Goal: Information Seeking & Learning: Learn about a topic

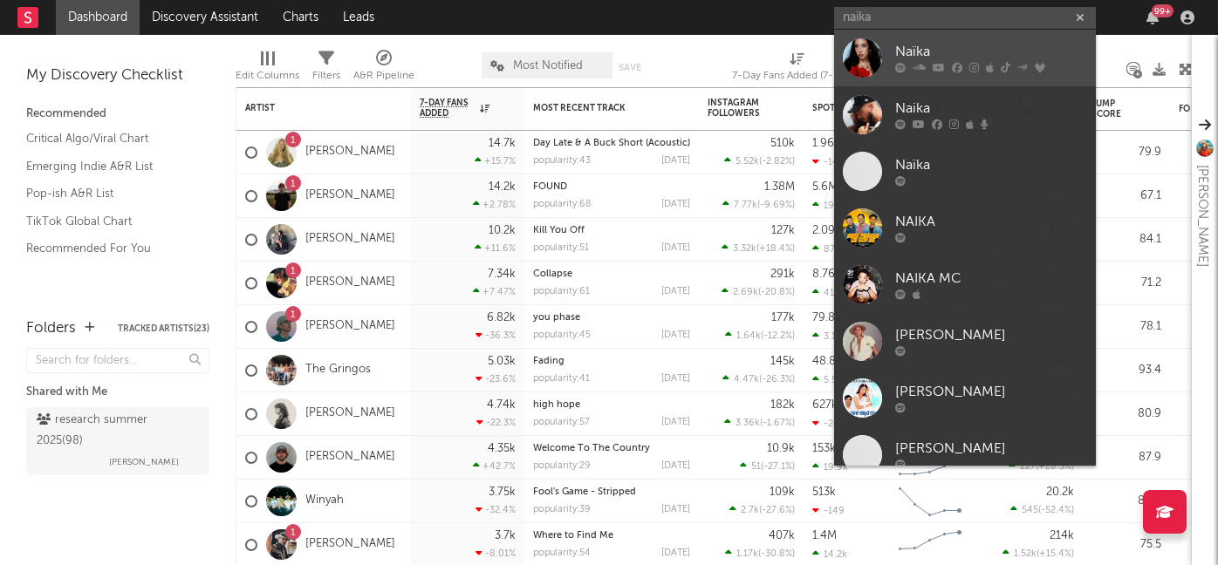
type input "naika"
click at [914, 65] on icon at bounding box center [918, 68] width 13 height 10
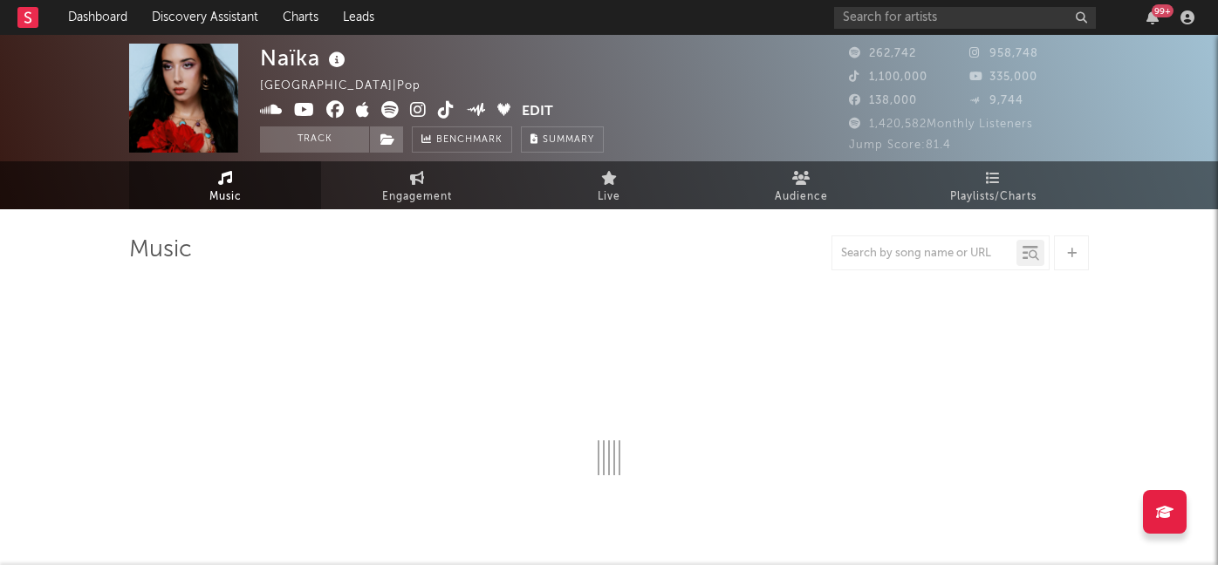
select select "6m"
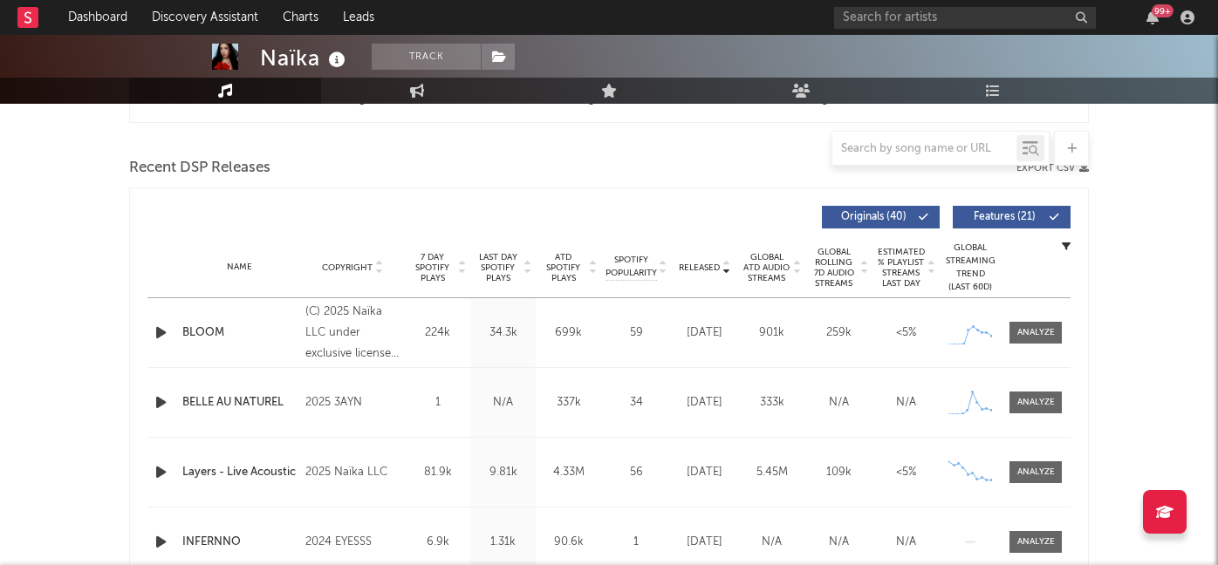
scroll to position [533, 0]
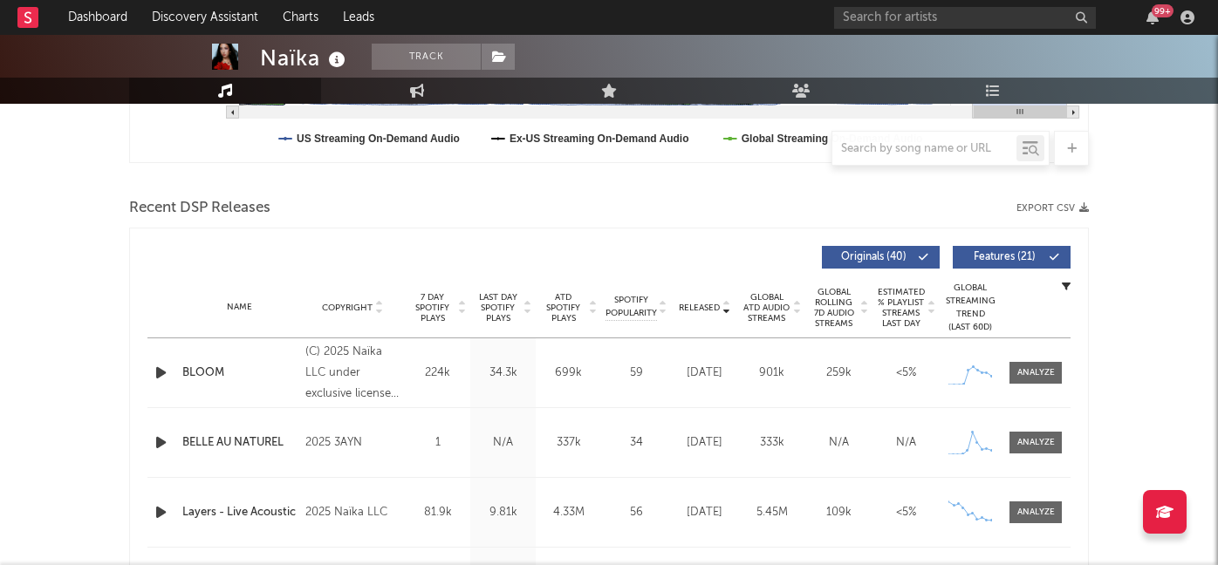
click at [980, 258] on span "Features ( 21 )" at bounding box center [1004, 257] width 80 height 10
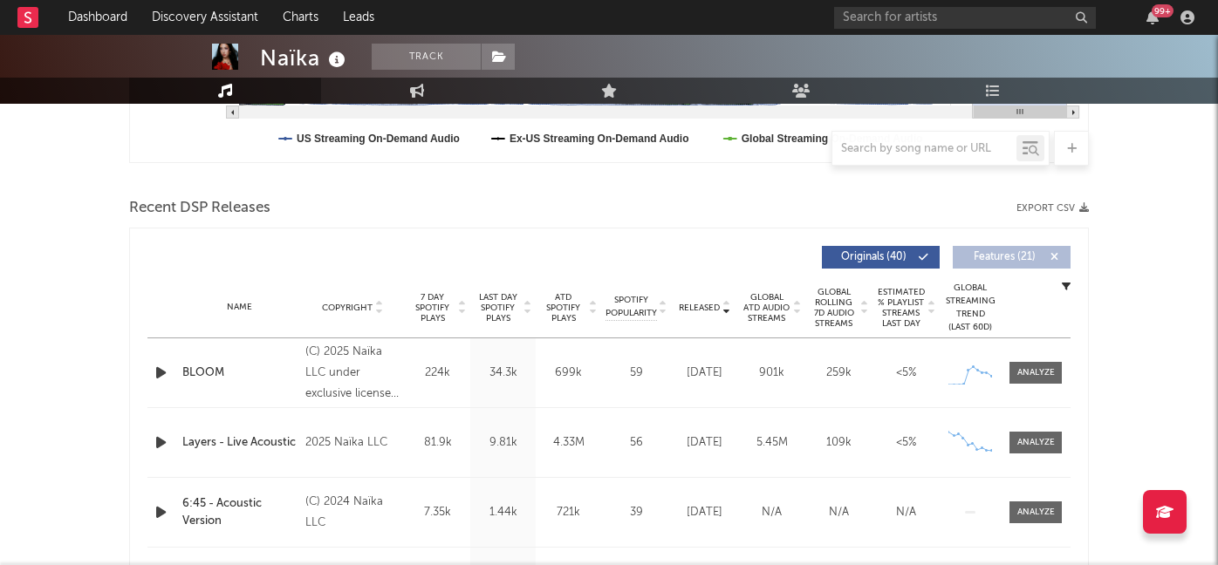
click at [980, 258] on span "Features ( 21 )" at bounding box center [1004, 257] width 80 height 10
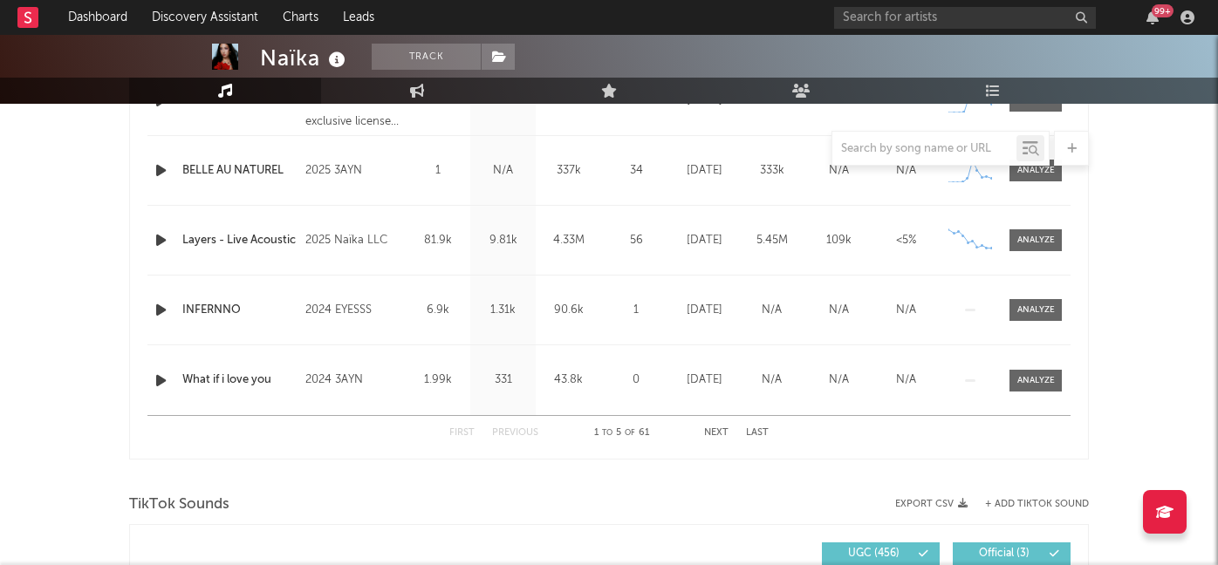
scroll to position [797, 0]
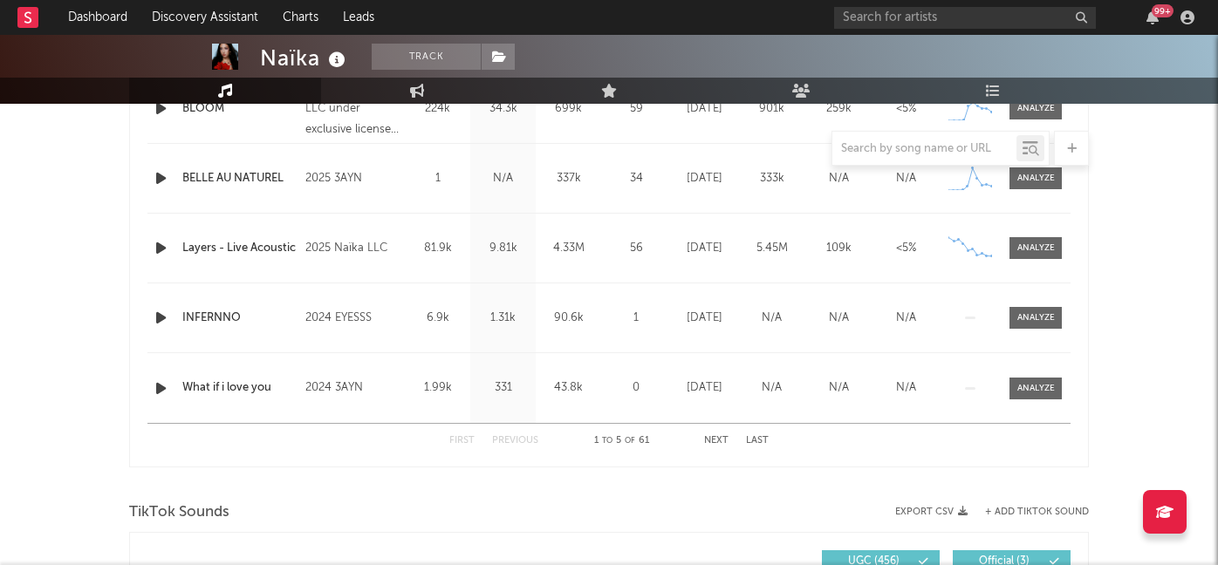
click at [714, 437] on button "Next" at bounding box center [716, 441] width 24 height 10
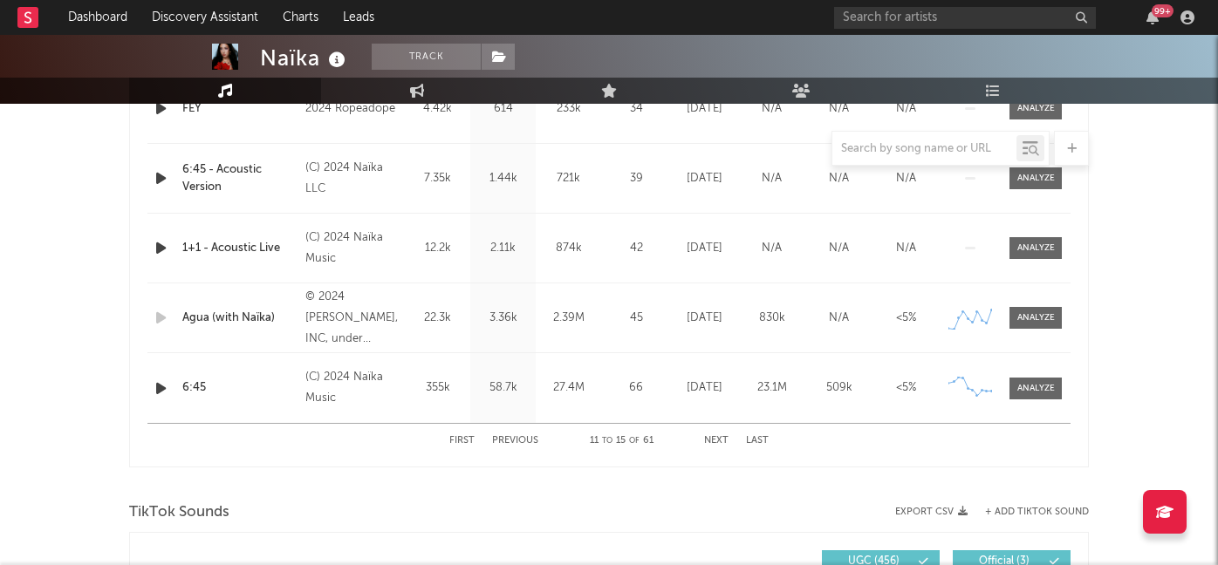
click at [460, 444] on button "First" at bounding box center [461, 441] width 25 height 10
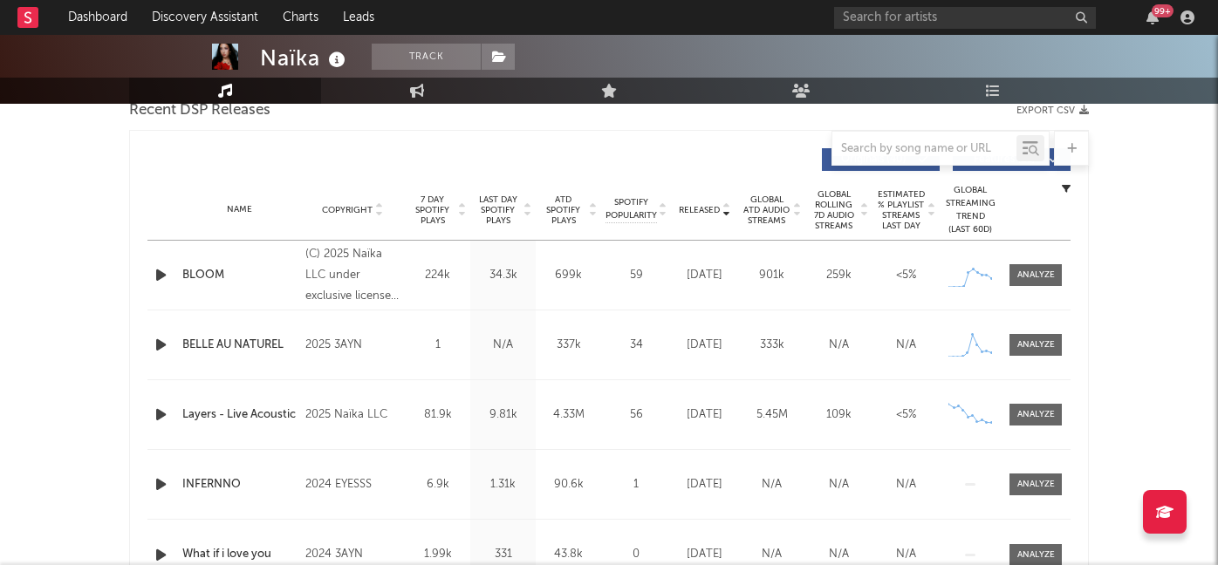
scroll to position [602, 0]
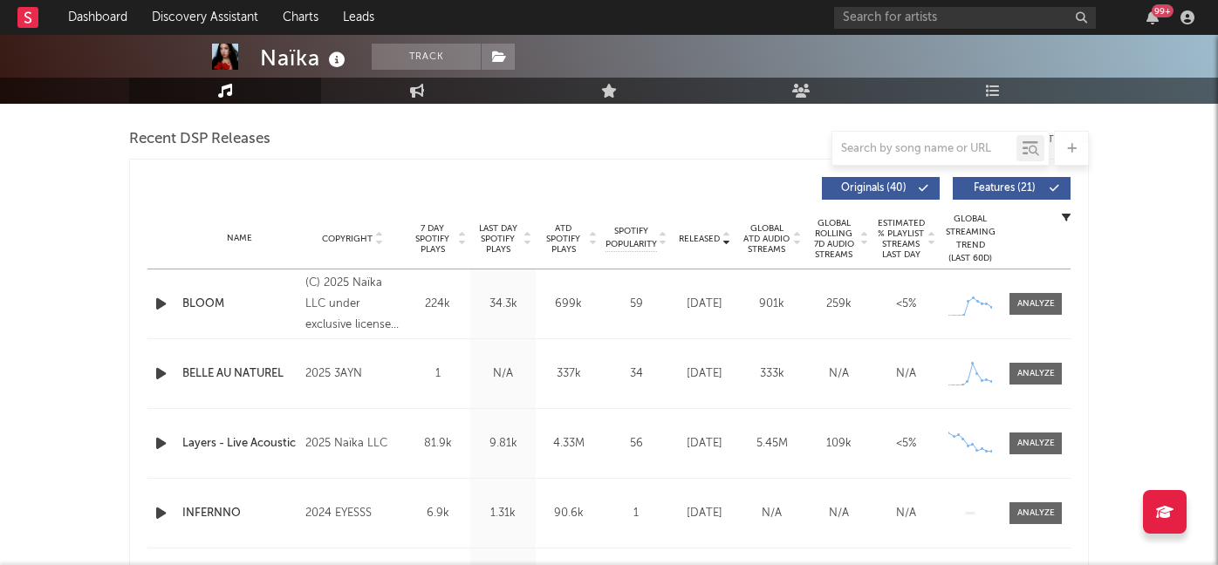
click at [435, 236] on span "7 Day Spotify Plays" at bounding box center [432, 238] width 46 height 31
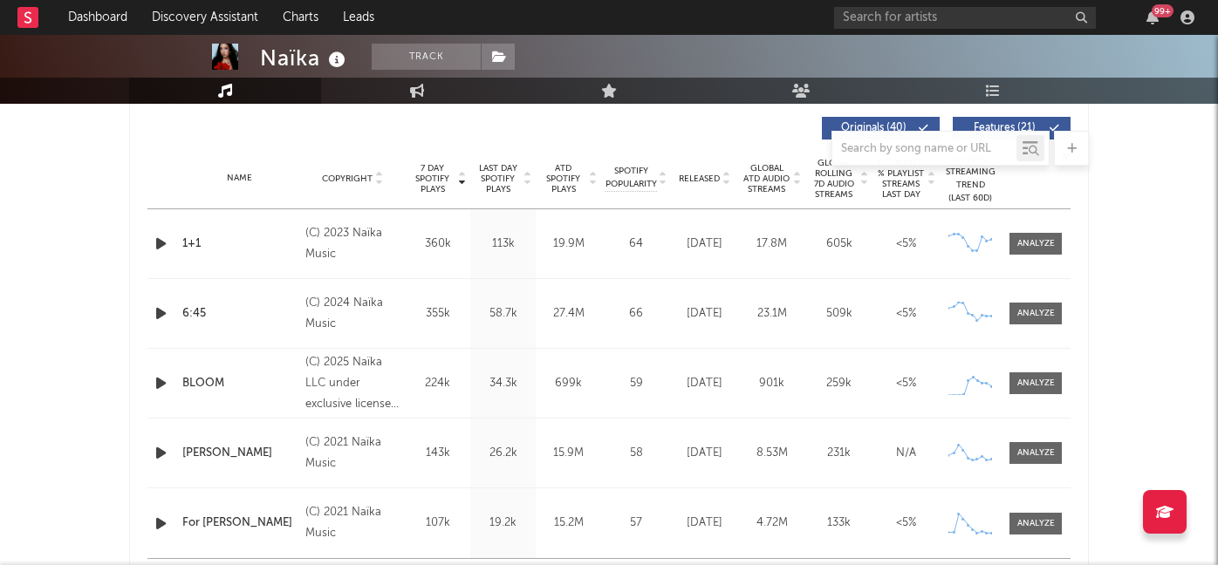
scroll to position [689, 0]
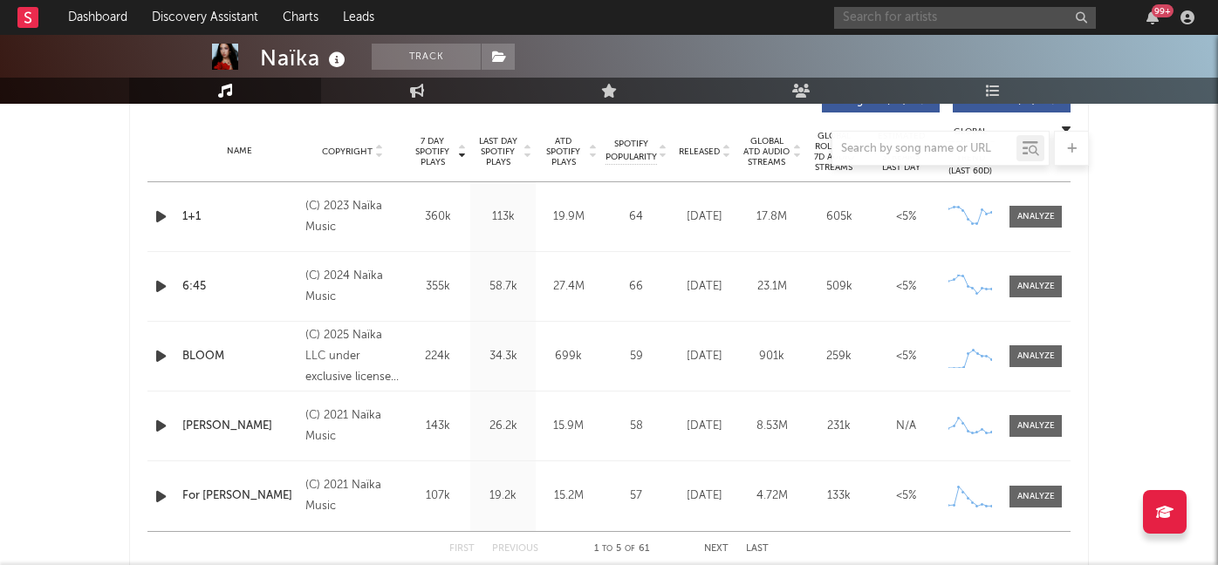
click at [872, 18] on input "text" at bounding box center [965, 18] width 262 height 22
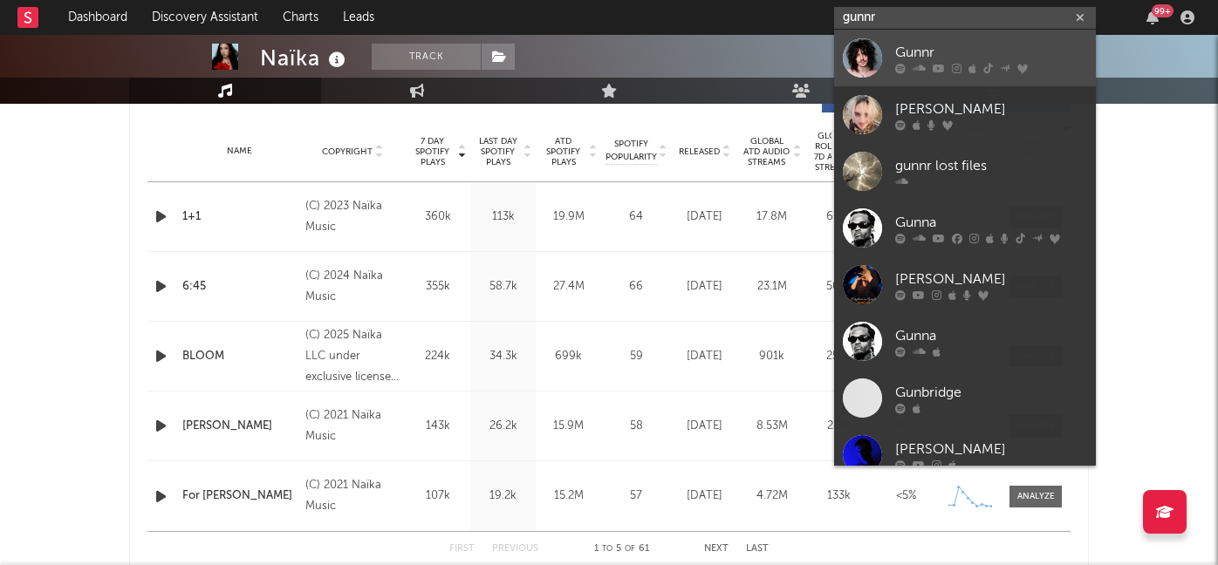
type input "gunnr"
click at [952, 69] on icon at bounding box center [957, 68] width 10 height 10
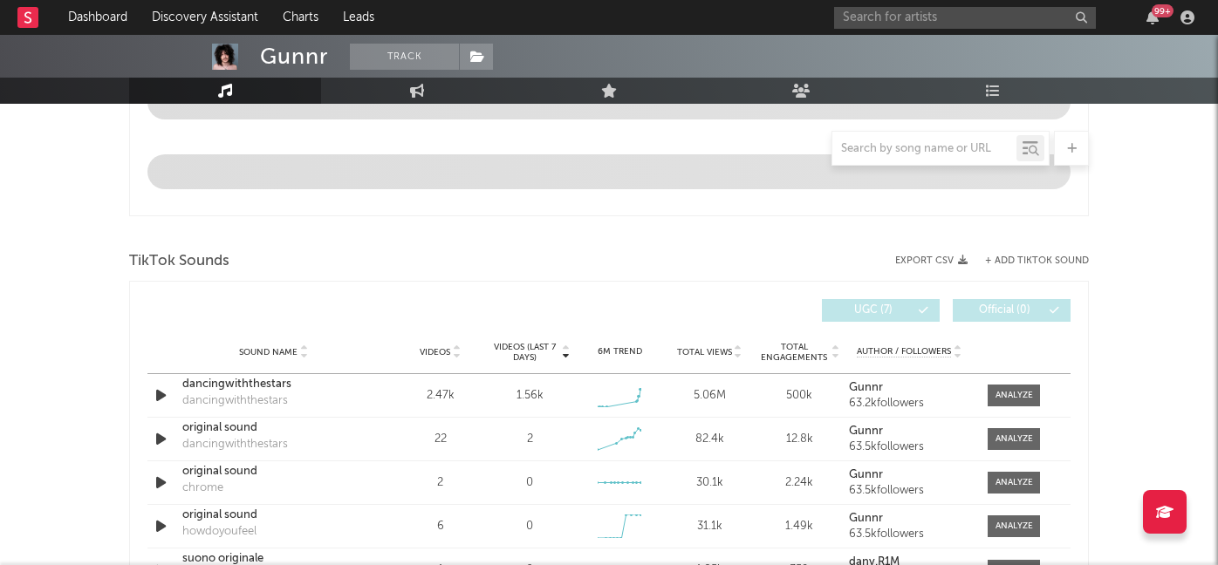
select select "6m"
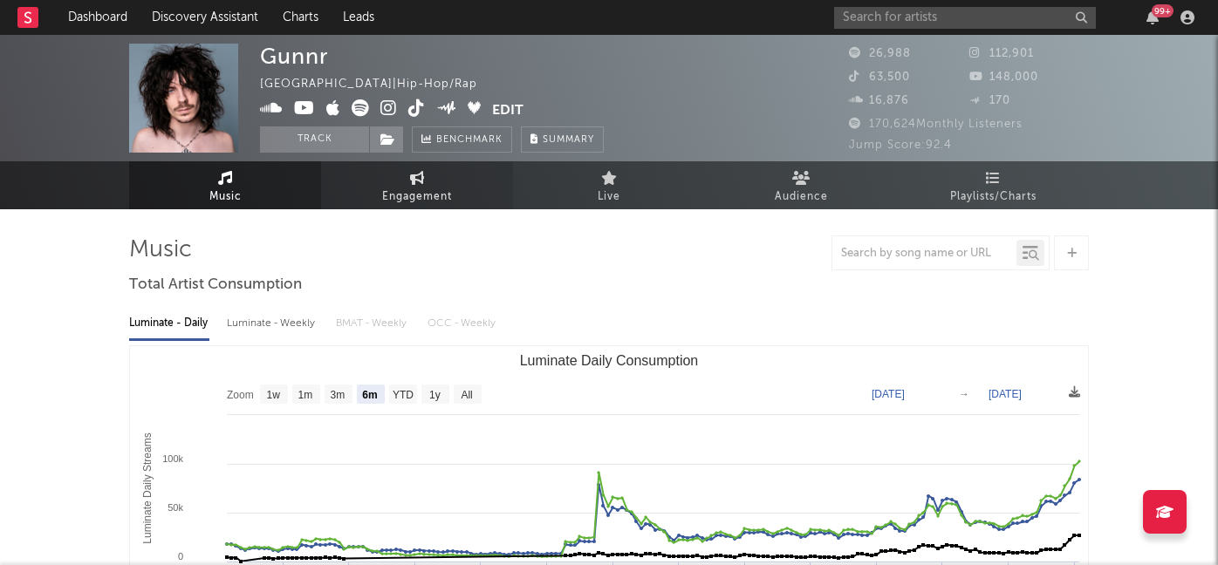
click at [407, 194] on span "Engagement" at bounding box center [417, 197] width 70 height 21
select select "1w"
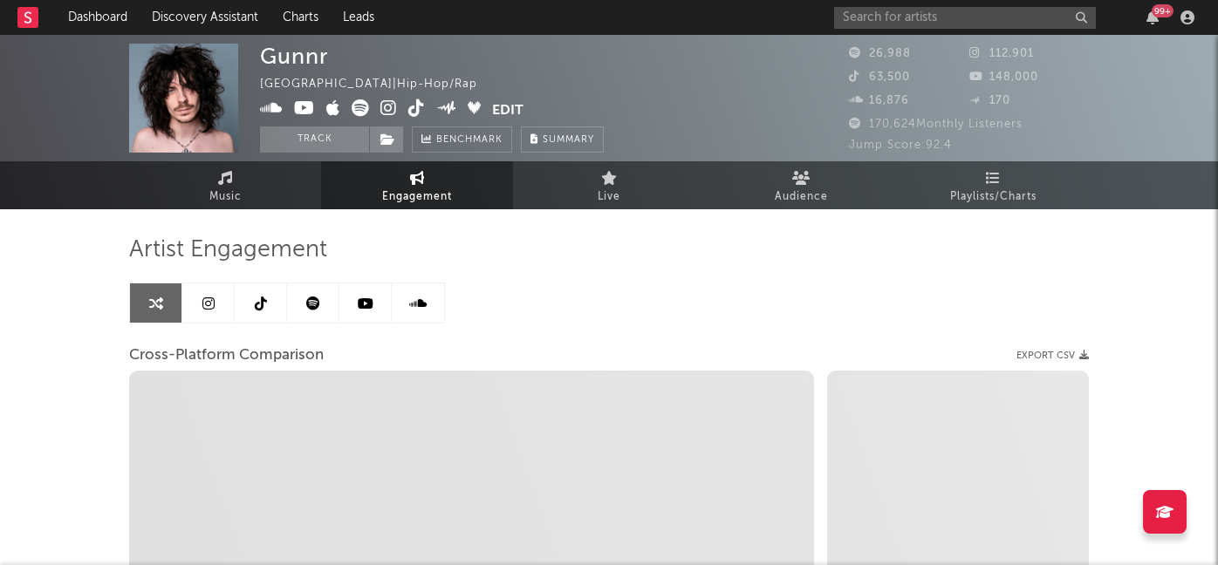
click at [220, 306] on link at bounding box center [208, 303] width 52 height 39
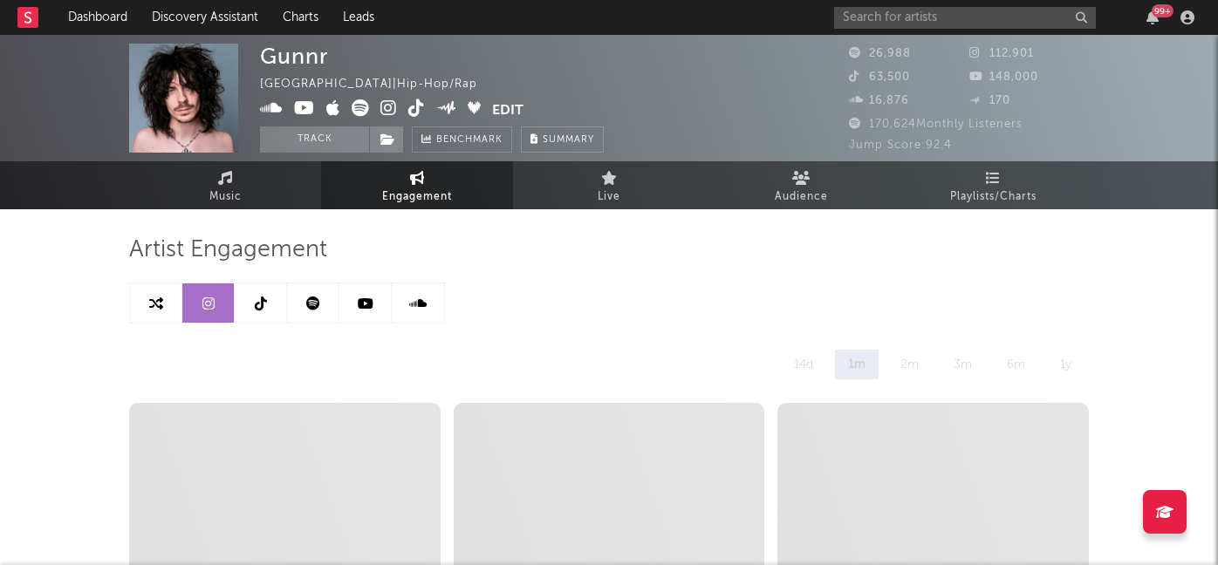
click at [256, 305] on icon at bounding box center [261, 304] width 12 height 14
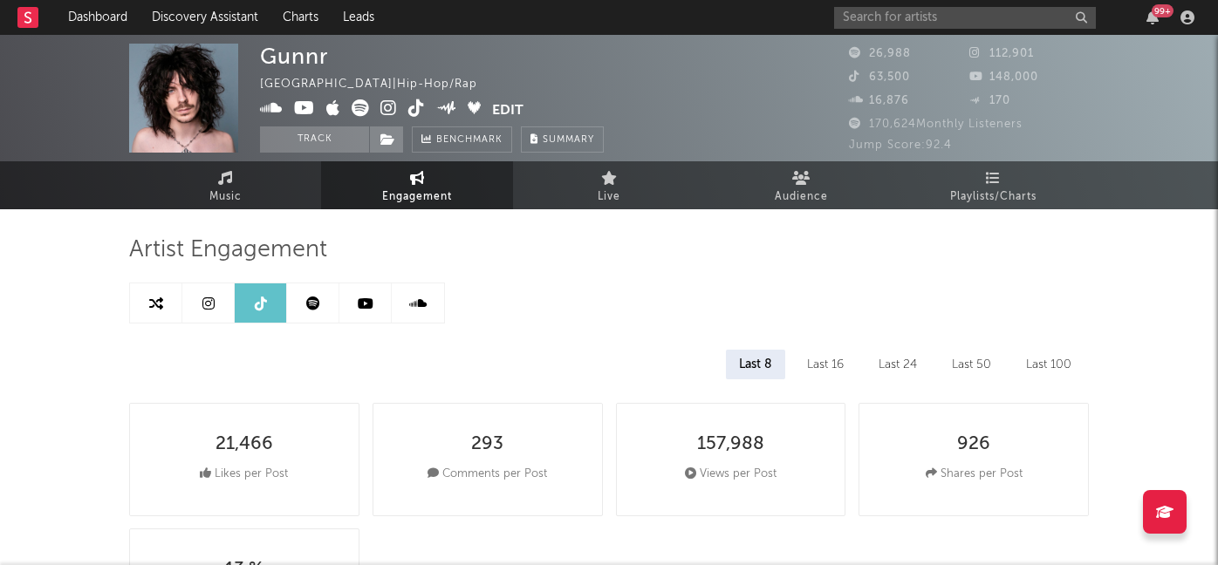
select select "6m"
click at [393, 112] on icon at bounding box center [388, 107] width 17 height 17
click at [198, 191] on link "Music" at bounding box center [225, 185] width 192 height 48
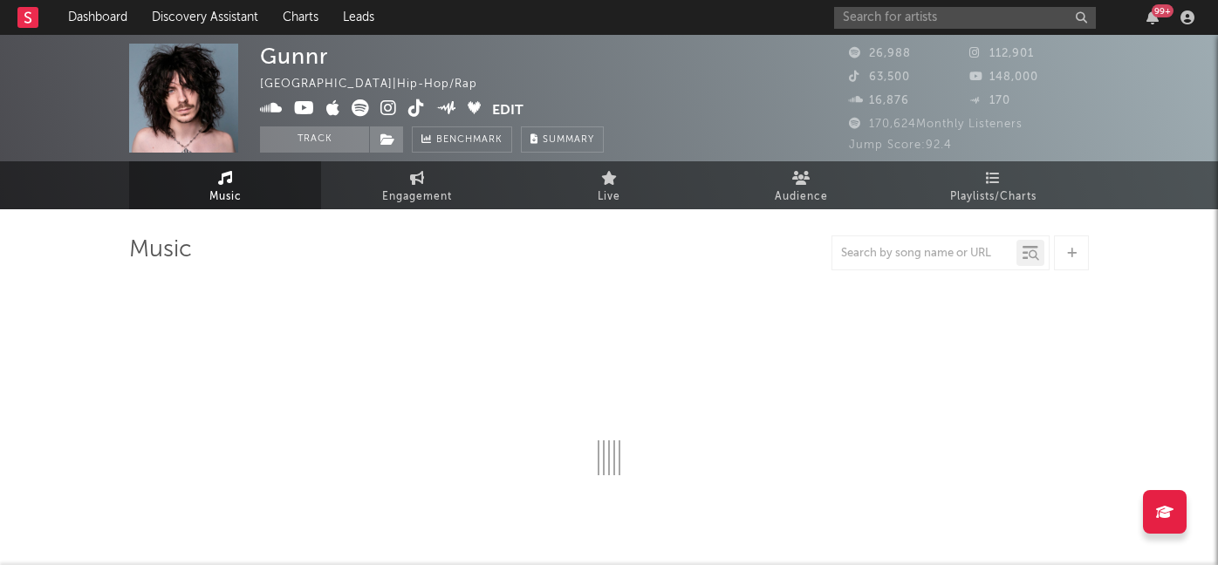
select select "6m"
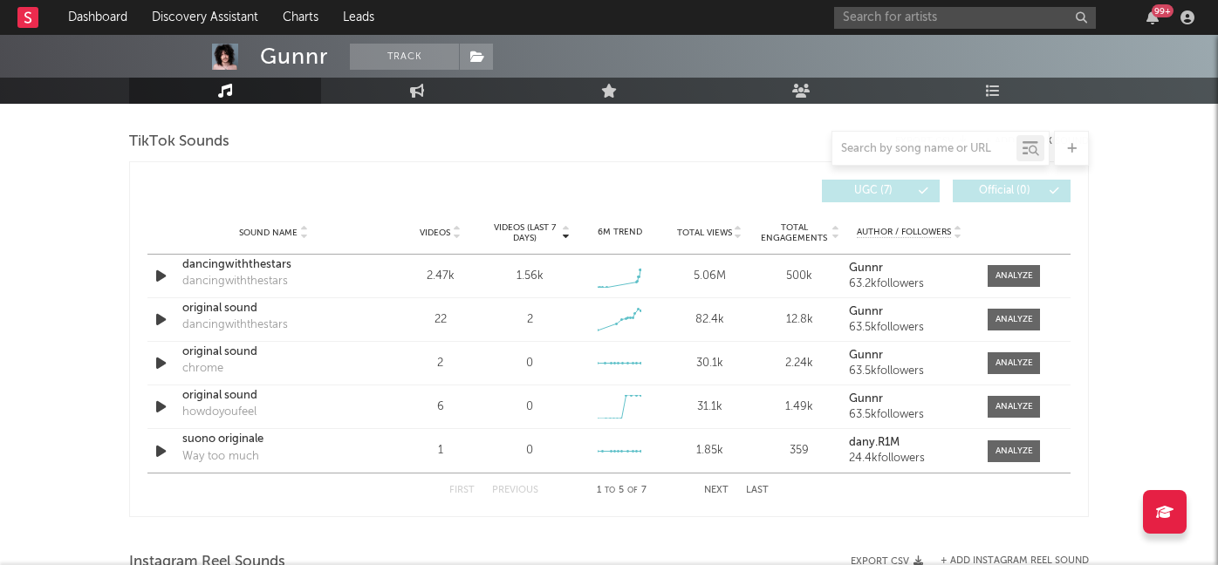
scroll to position [1178, 0]
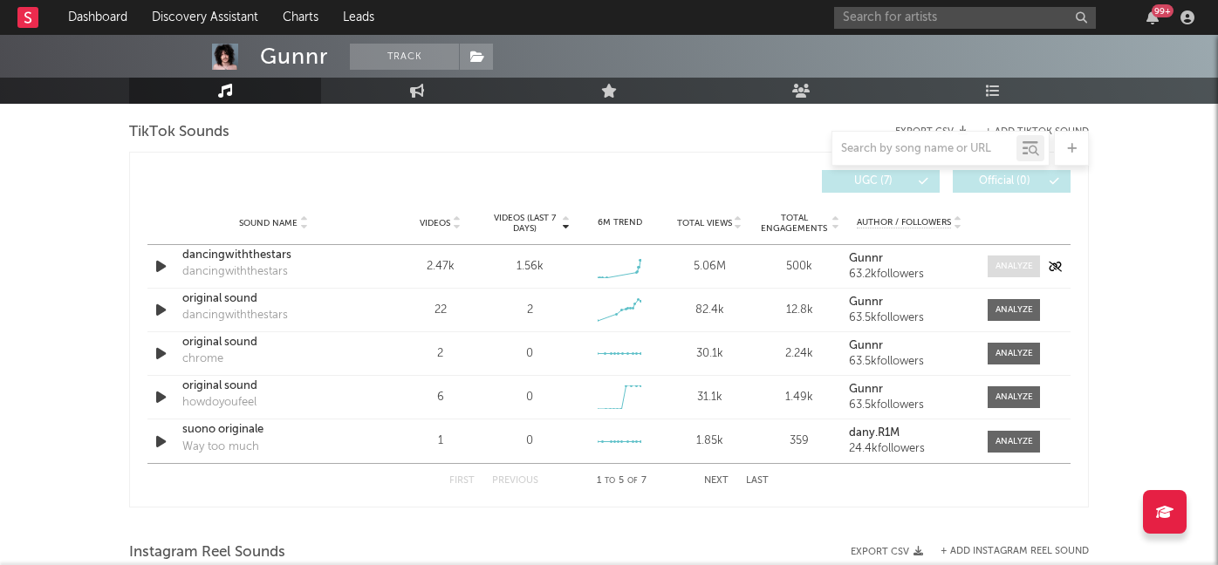
click at [1010, 268] on div at bounding box center [1014, 266] width 38 height 13
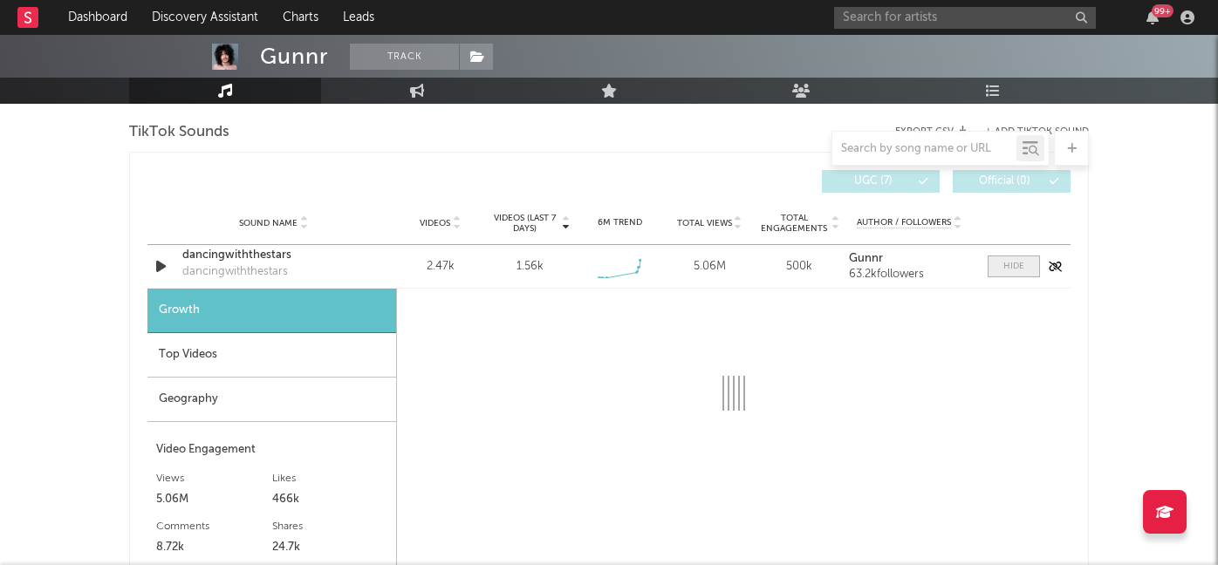
select select "1w"
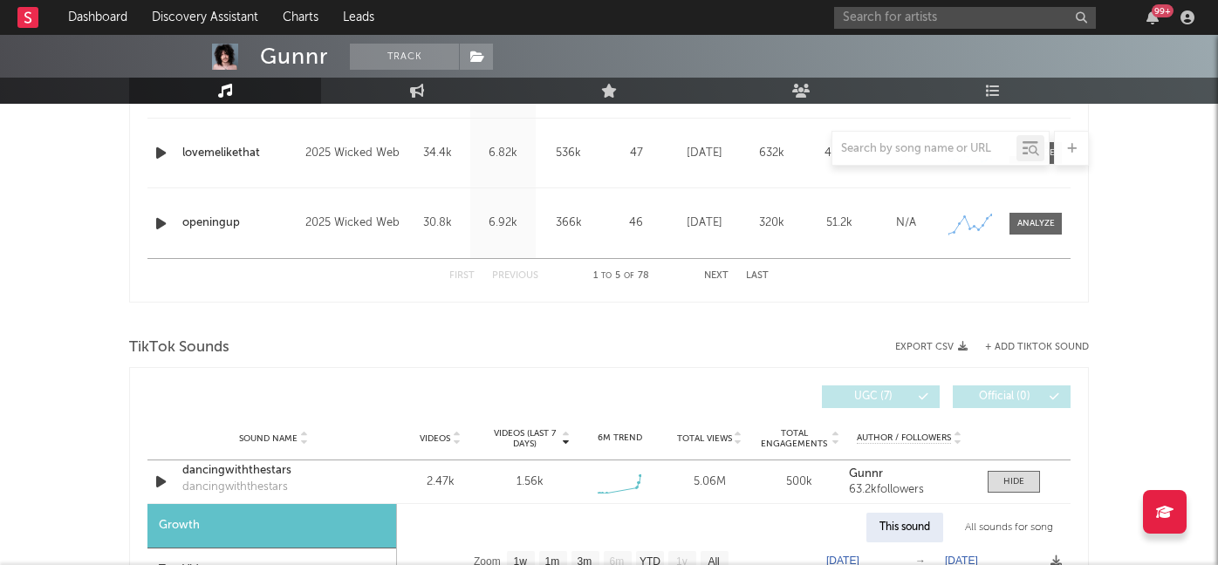
scroll to position [988, 0]
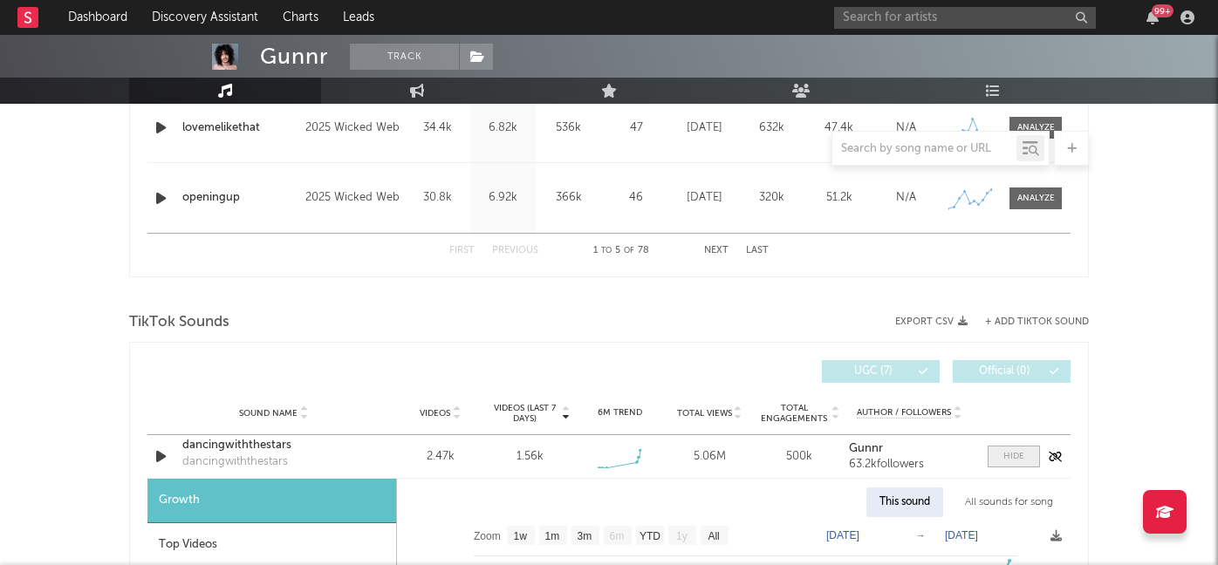
click at [995, 457] on span at bounding box center [1014, 457] width 52 height 22
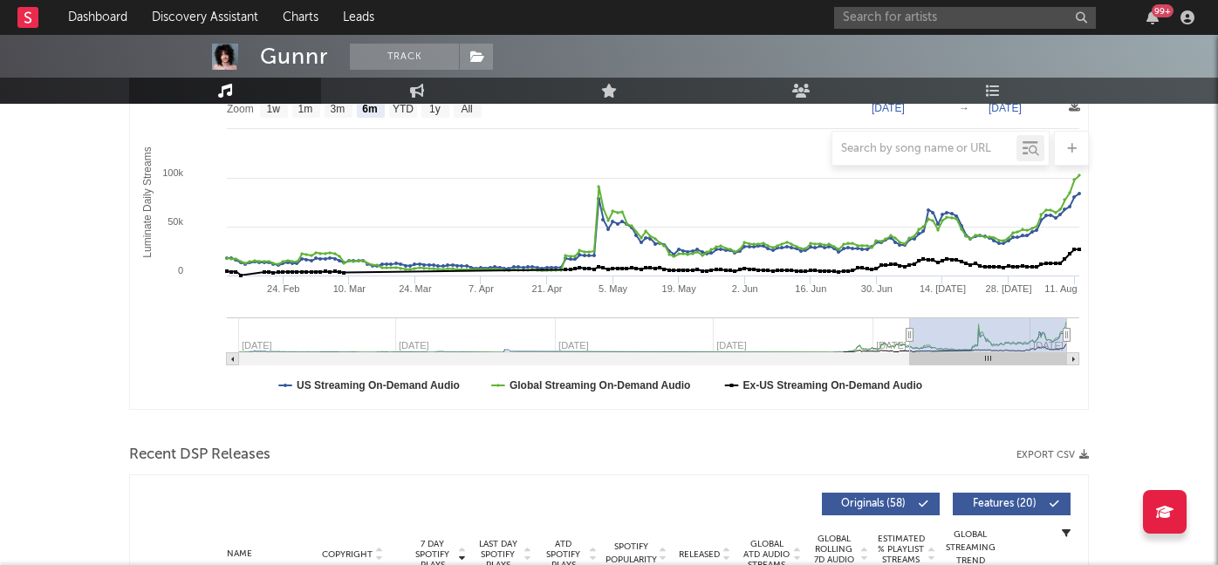
scroll to position [0, 0]
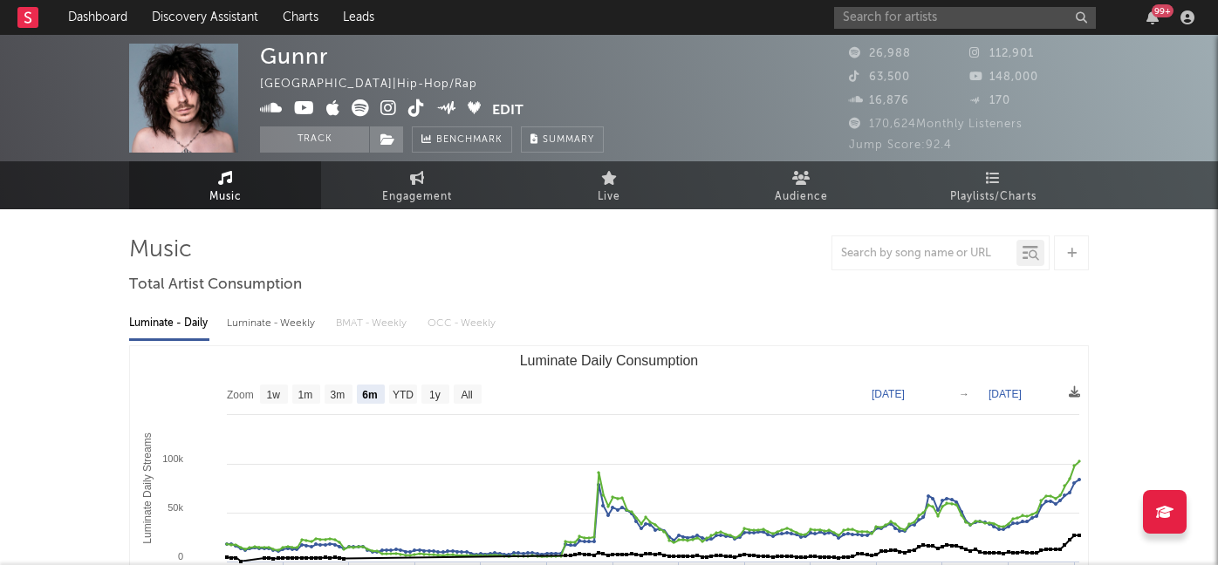
click at [414, 112] on icon at bounding box center [416, 107] width 17 height 17
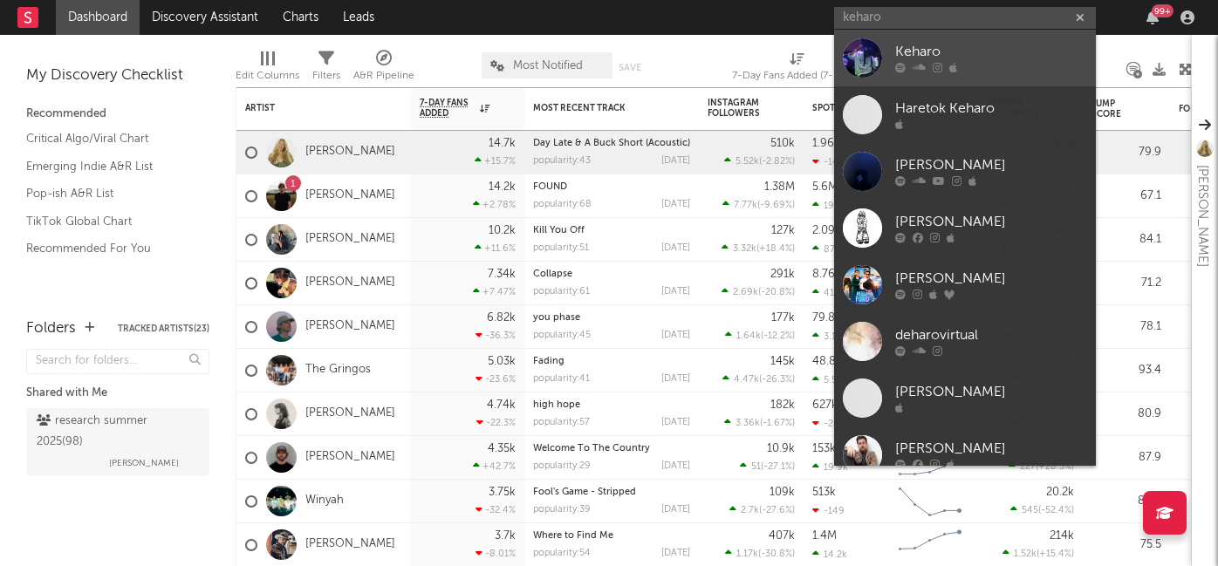
type input "keharo"
click at [920, 63] on icon at bounding box center [918, 68] width 13 height 10
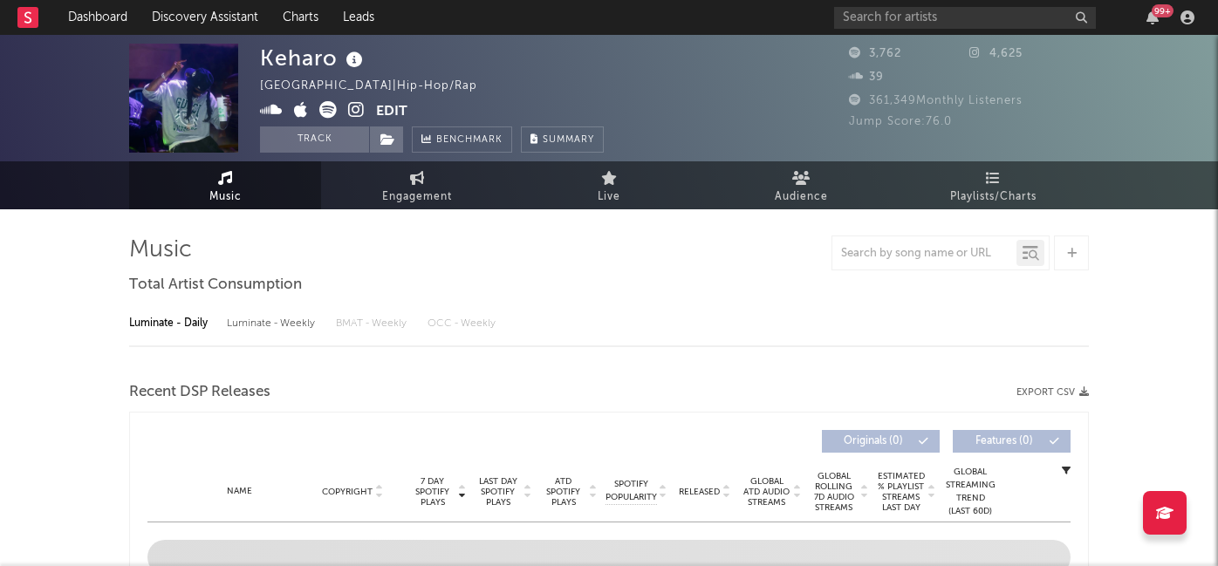
select select "6m"
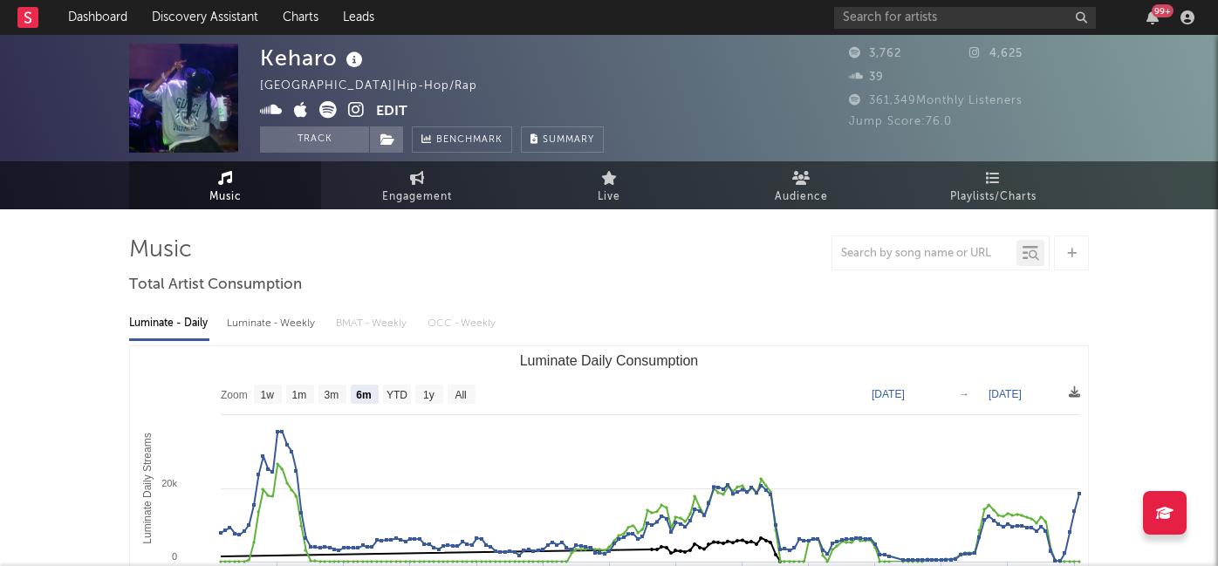
click at [353, 104] on icon at bounding box center [356, 109] width 17 height 17
click at [891, 18] on input "text" at bounding box center [965, 18] width 262 height 22
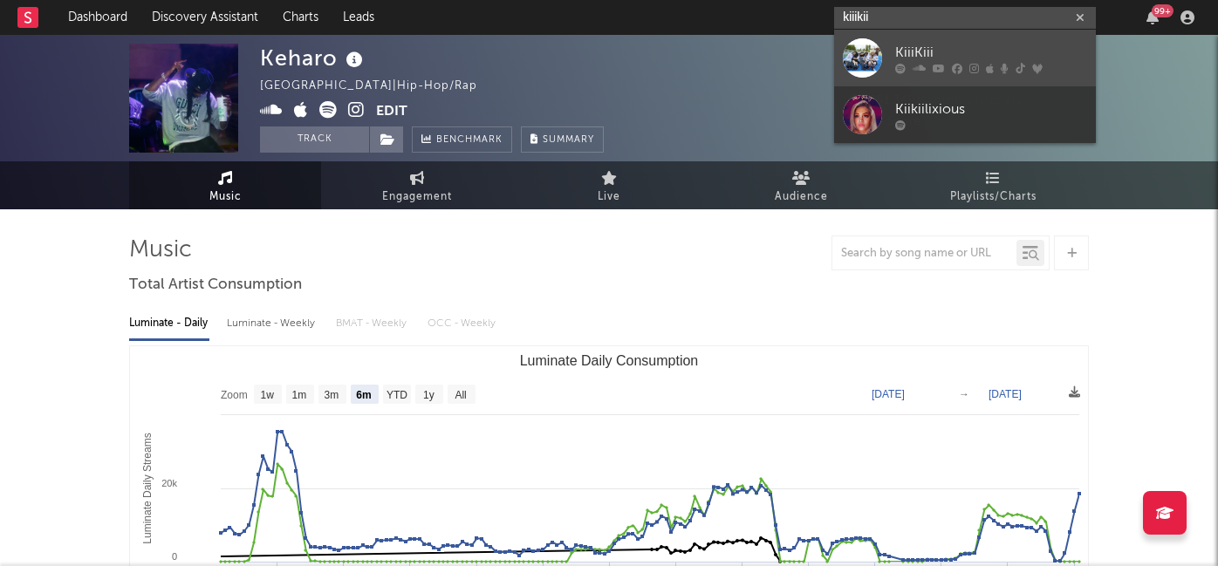
type input "kiiikii"
click at [903, 47] on div "KiiiKiii" at bounding box center [991, 52] width 192 height 21
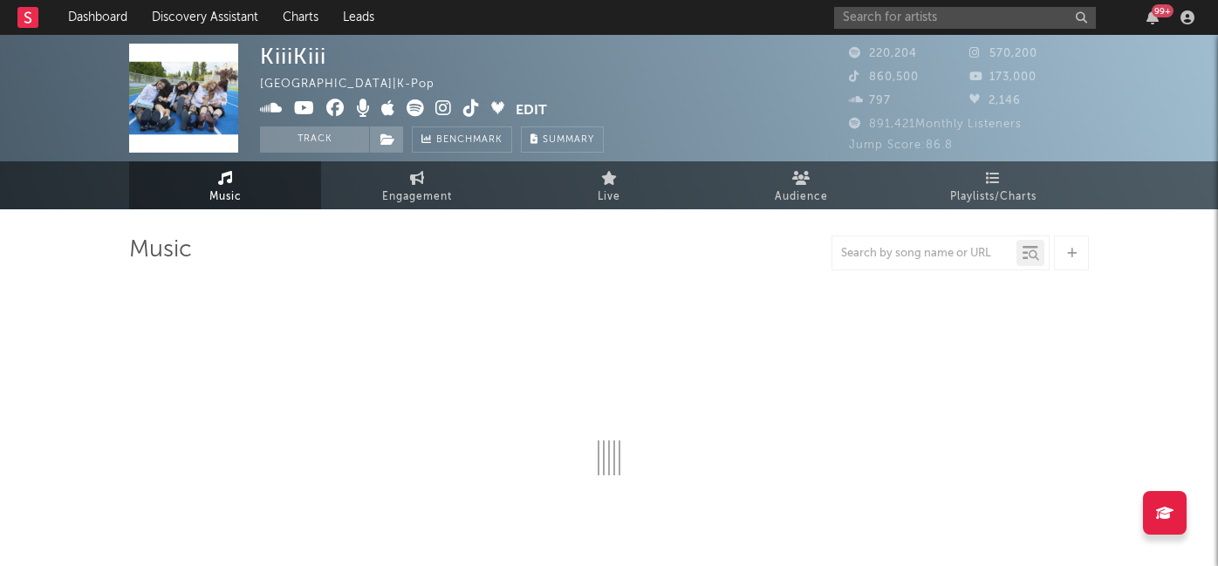
select select "6m"
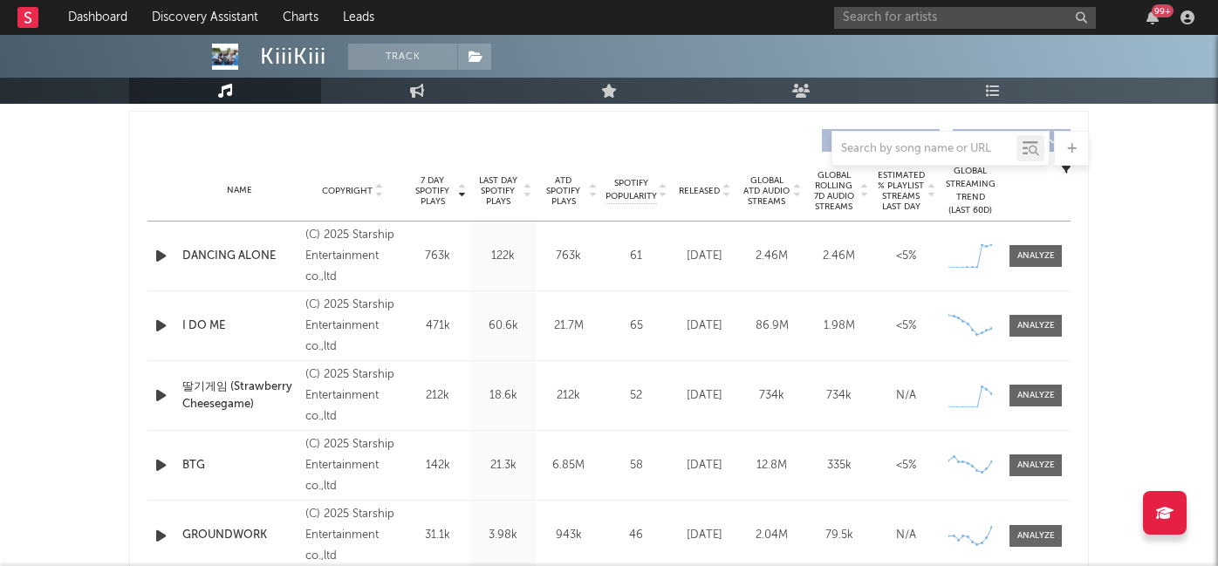
scroll to position [653, 0]
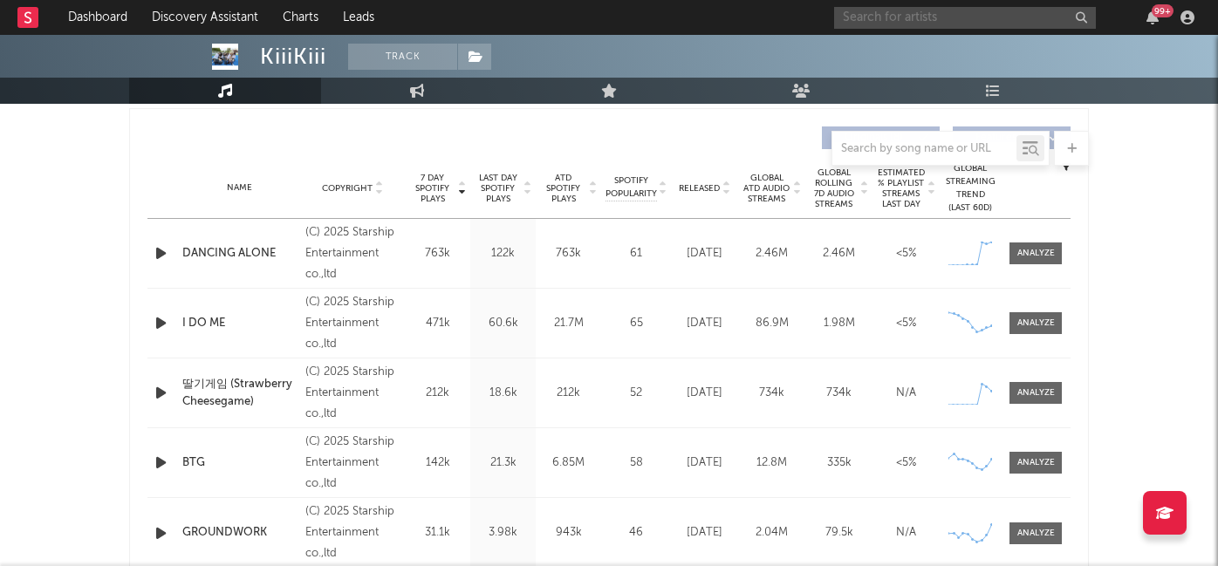
click at [882, 21] on input "text" at bounding box center [965, 18] width 262 height 22
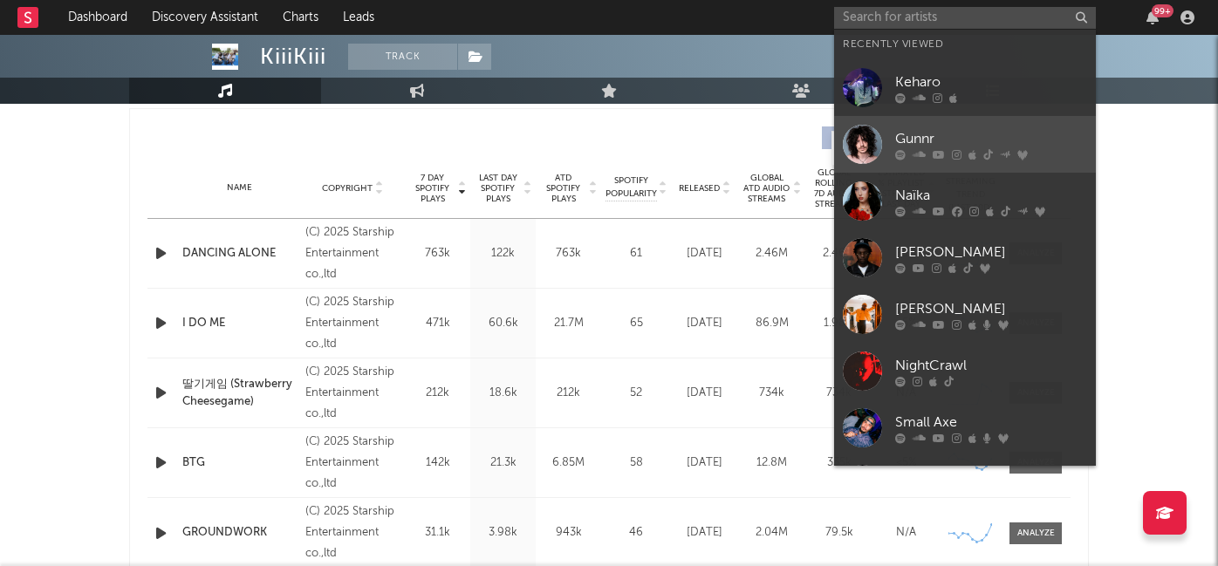
click at [935, 154] on icon at bounding box center [939, 154] width 12 height 10
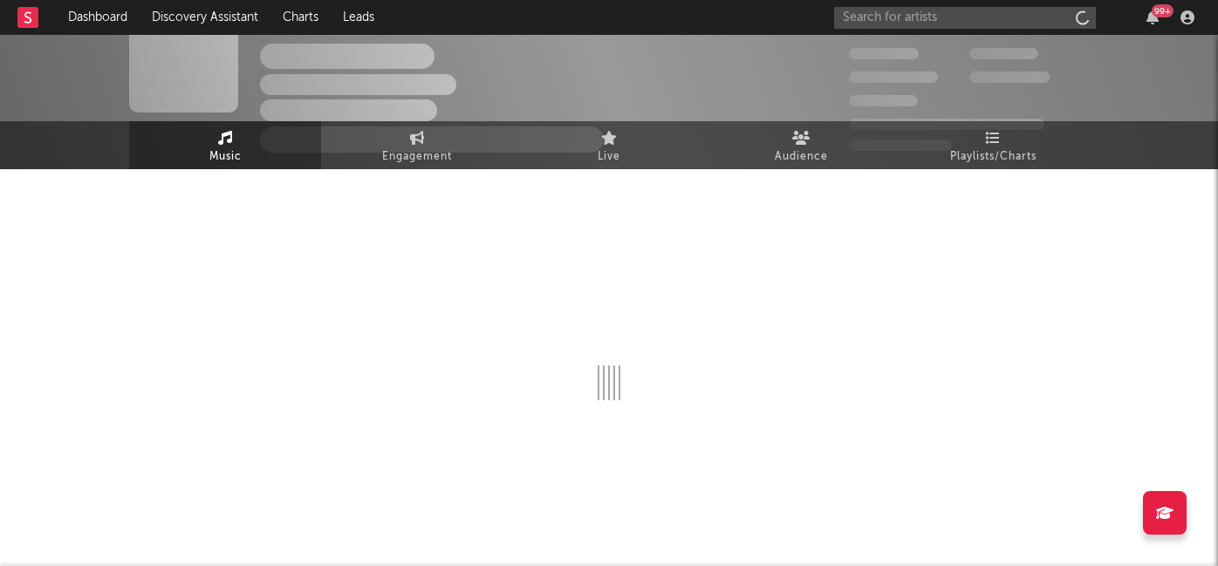
scroll to position [40, 0]
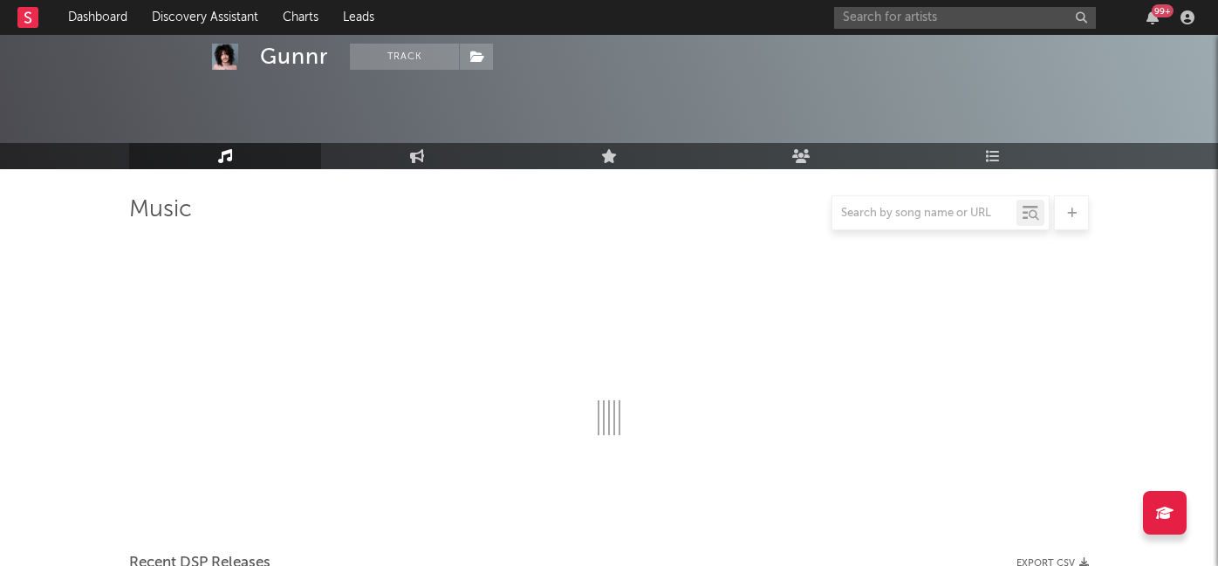
select select "6m"
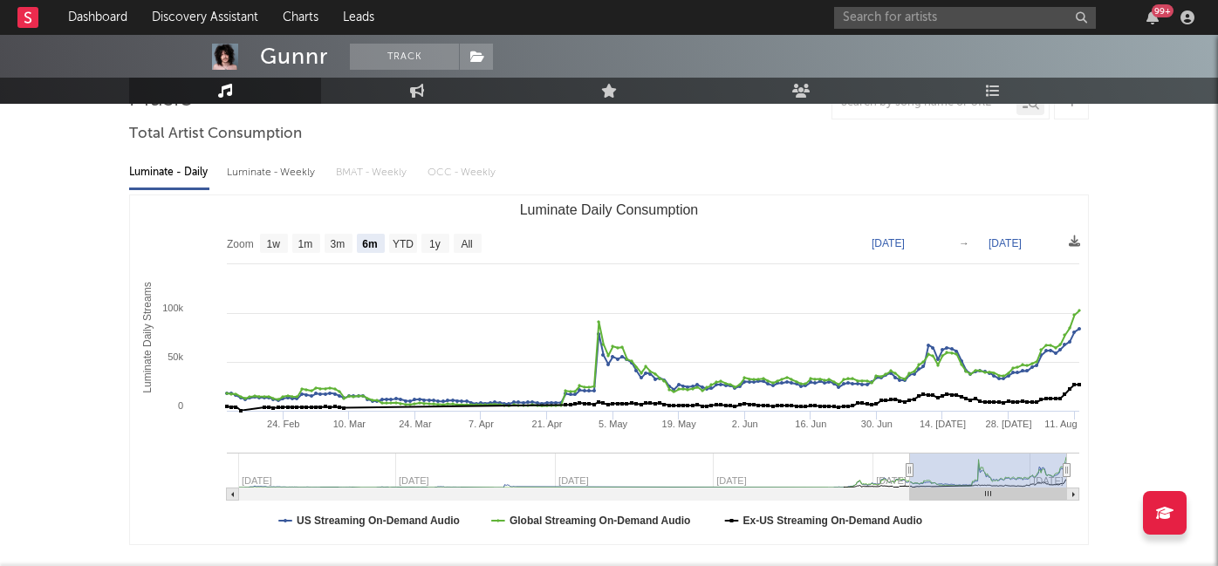
scroll to position [0, 0]
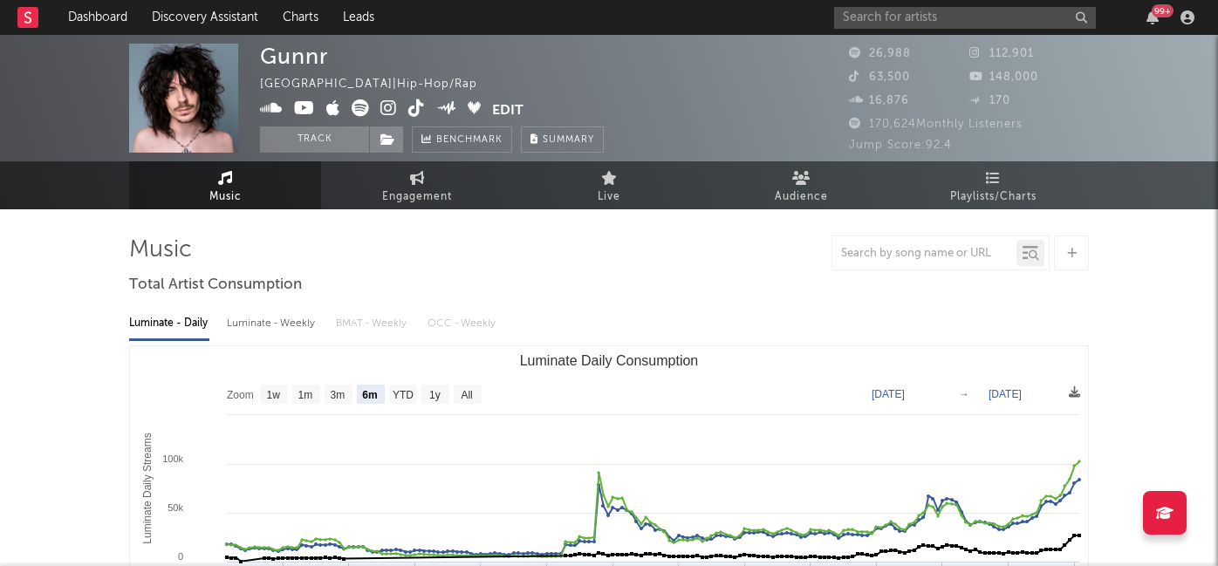
click at [395, 105] on icon at bounding box center [388, 107] width 17 height 17
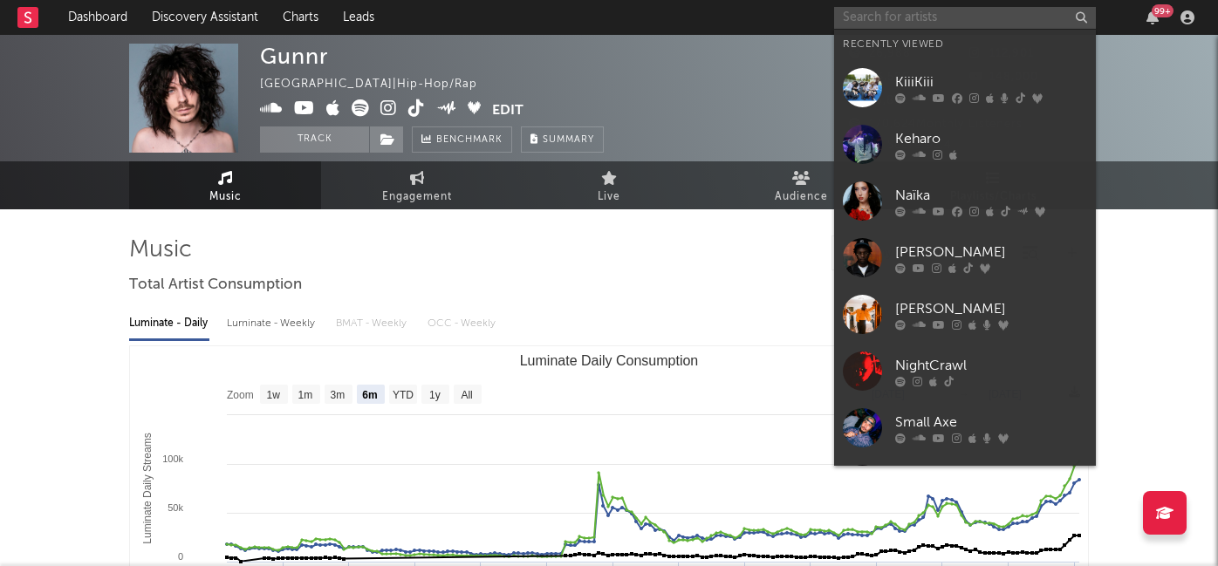
click at [981, 16] on input "text" at bounding box center [965, 18] width 262 height 22
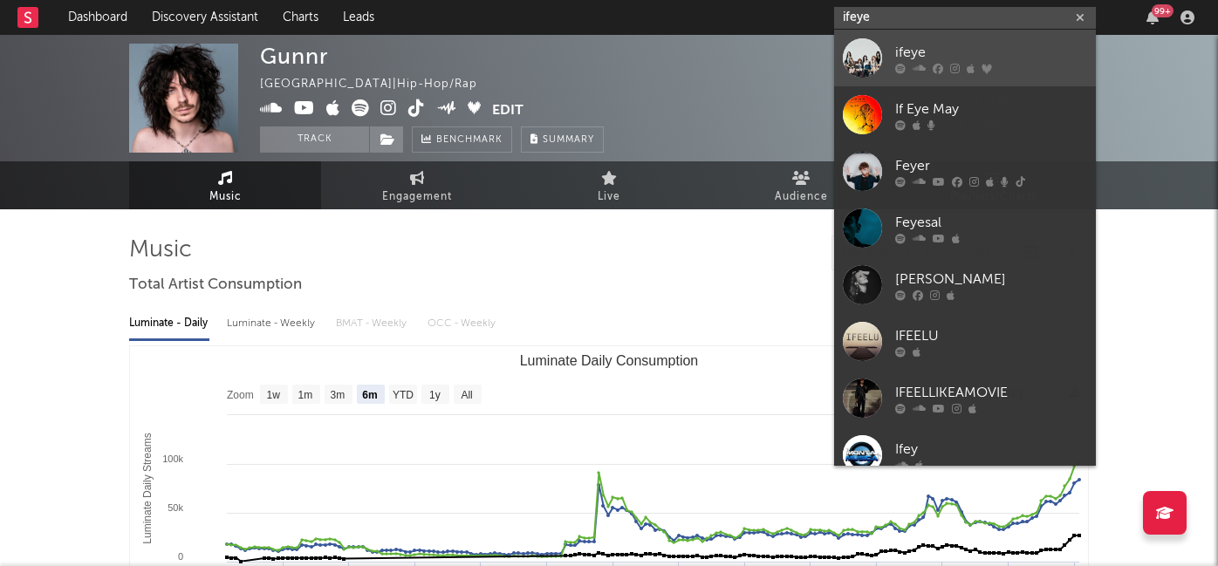
type input "ifeye"
click at [932, 51] on div "ifeye" at bounding box center [991, 52] width 192 height 21
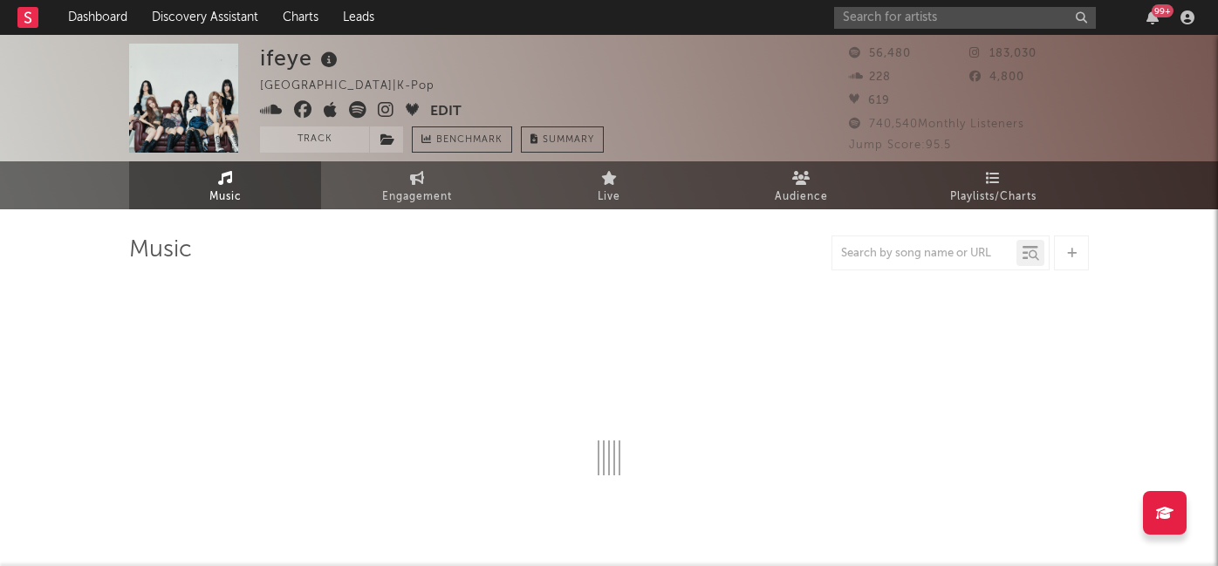
select select "1w"
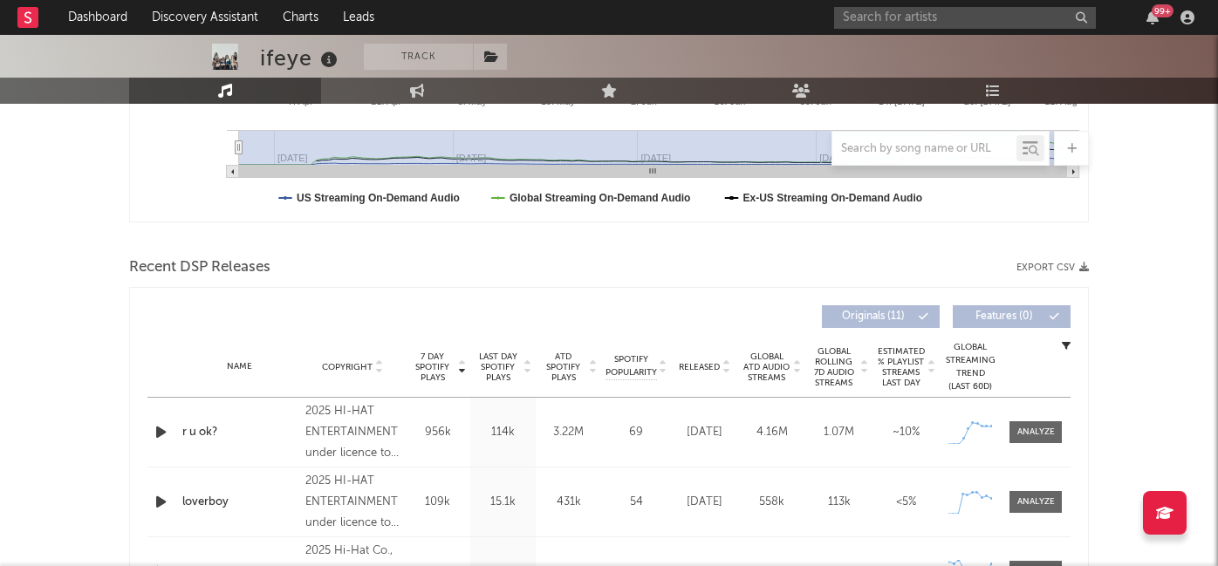
scroll to position [701, 0]
